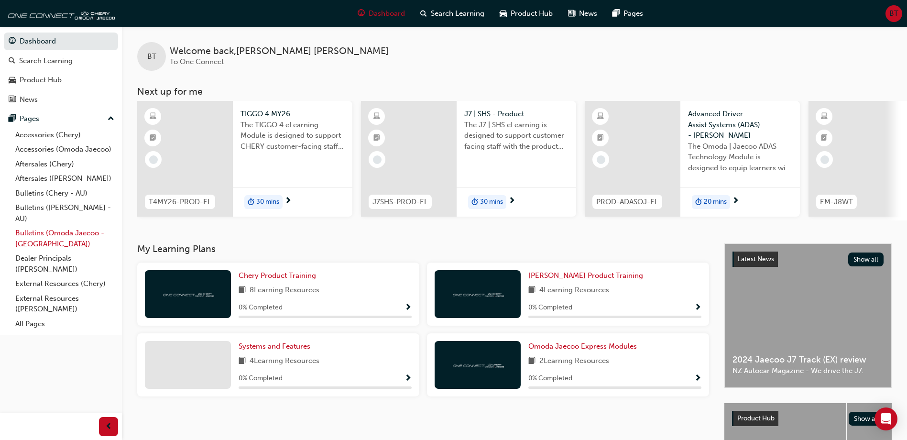
click at [64, 235] on link "Bulletins (Omoda Jaecoo - [GEOGRAPHIC_DATA])" at bounding box center [64, 238] width 107 height 25
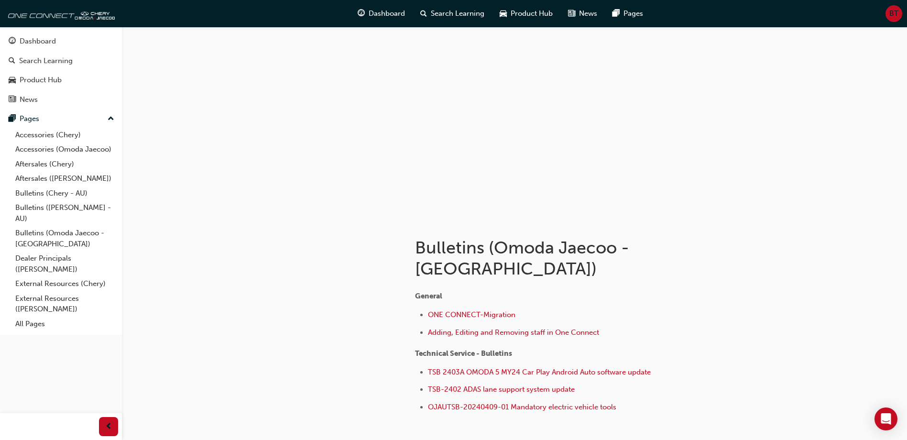
scroll to position [46, 0]
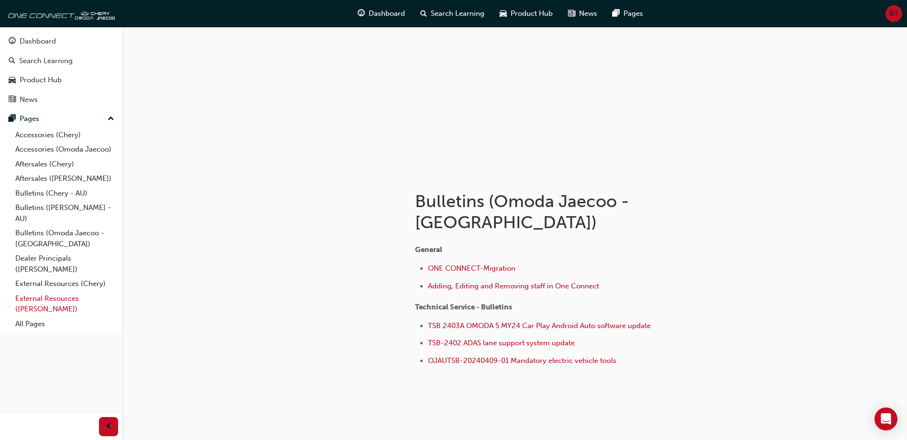
click at [66, 298] on link "External Resources ([PERSON_NAME])" at bounding box center [64, 303] width 107 height 25
